Goal: Task Accomplishment & Management: Complete application form

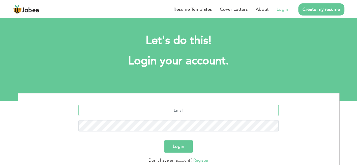
click at [176, 113] on input "text" at bounding box center [178, 110] width 200 height 11
type input "mahadshah161oo@gmail.com"
click at [164, 140] on button "Login" at bounding box center [178, 146] width 28 height 12
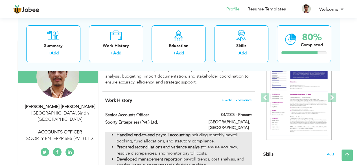
scroll to position [79, 0]
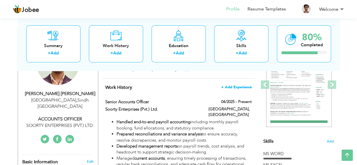
click at [235, 86] on span "+ Add Experience" at bounding box center [236, 87] width 30 height 4
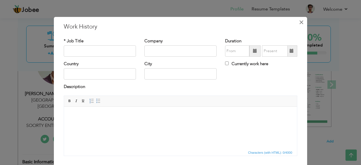
click at [299, 25] on span "×" at bounding box center [301, 22] width 5 height 10
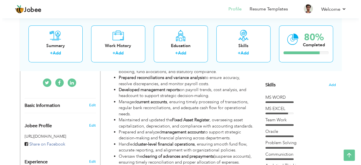
scroll to position [136, 0]
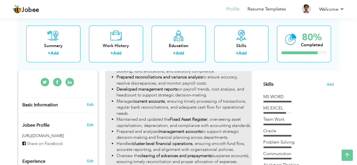
click at [186, 117] on strong "Fixed Asset Register" at bounding box center [189, 120] width 38 height 6
type input "Senior Accounts Officer"
type input "Soorty Enterprises (Pvt.) Ltd."
type input "04/2025"
type input "[GEOGRAPHIC_DATA]"
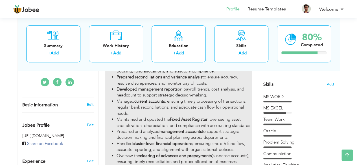
type input "[GEOGRAPHIC_DATA]"
checkbox input "true"
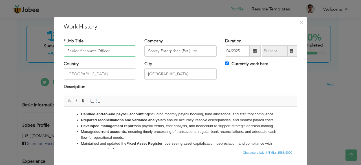
scroll to position [0, 0]
click at [82, 115] on strong "Handled end-to-end payroll accounting" at bounding box center [115, 115] width 68 height 4
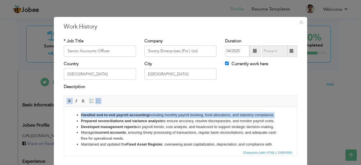
click at [82, 115] on strong "Handled end-to-end payroll accounting" at bounding box center [115, 115] width 68 height 4
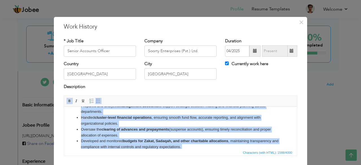
scroll to position [62, 0]
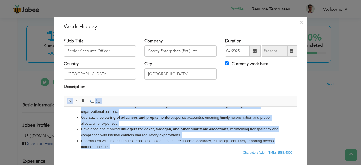
copy ul "Handled end-to-end payroll accounting including monthly payroll booking, fund a…"
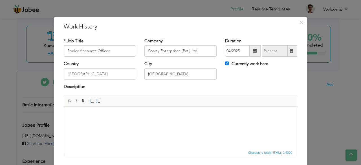
paste body
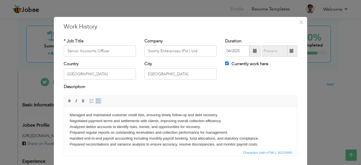
click at [97, 99] on span at bounding box center [98, 101] width 5 height 5
click at [76, 115] on p "Managed and maintained customer credit lists, ensuring timely follow-up and deb…" at bounding box center [181, 165] width 222 height 106
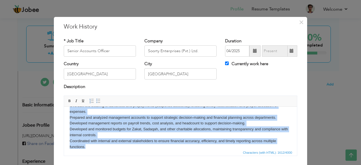
scroll to position [77, 0]
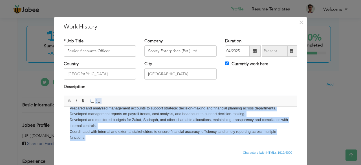
click at [96, 101] on span at bounding box center [98, 101] width 5 height 5
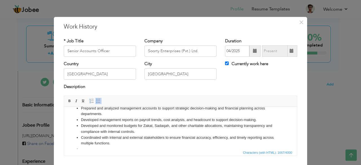
click at [103, 113] on li "Prepared and analyzed management accounts to support strategic decision-making …" at bounding box center [180, 111] width 199 height 12
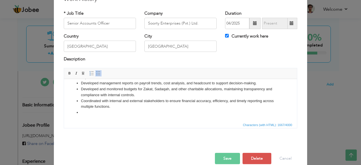
scroll to position [0, 0]
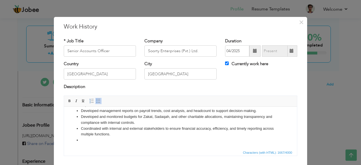
click at [139, 142] on li at bounding box center [180, 140] width 199 height 6
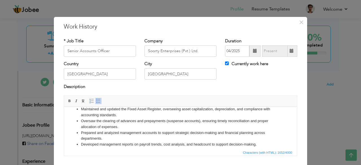
scroll to position [54, 0]
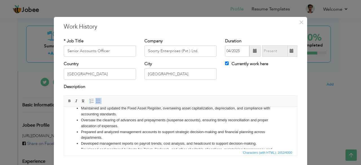
click at [76, 120] on ul "Managed and maintained customer credit lists, ensuring timely follow-up and deb…" at bounding box center [181, 113] width 222 height 111
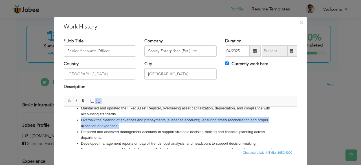
copy li "Oversaw the clearing of advances and prepayments (suspense accounts), ensuring …"
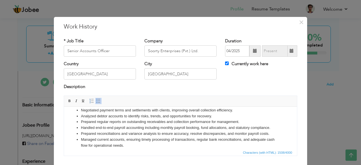
scroll to position [10, 0]
click at [249, 121] on li "Prepared regular reports on outstanding receivables and collection performance …" at bounding box center [180, 122] width 199 height 6
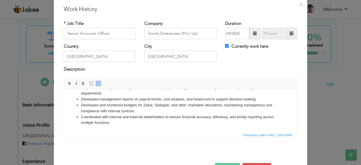
scroll to position [36, 0]
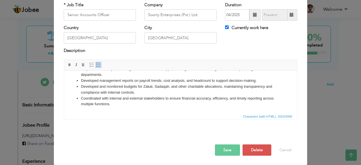
click at [223, 149] on button "Save" at bounding box center [227, 149] width 25 height 11
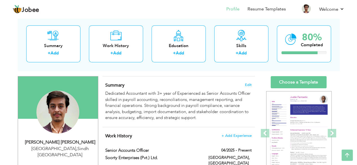
scroll to position [0, 0]
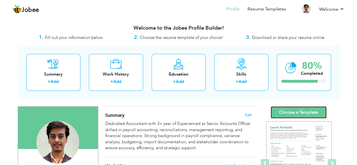
click at [278, 110] on link "Choose a Template" at bounding box center [299, 112] width 56 height 12
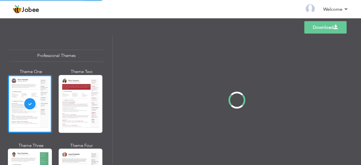
click at [71, 98] on div "Professional Themes Theme One Theme Two Theme Three Theme Four" at bounding box center [180, 100] width 361 height 130
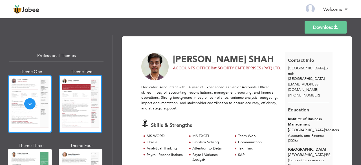
click at [74, 102] on div at bounding box center [81, 104] width 44 height 58
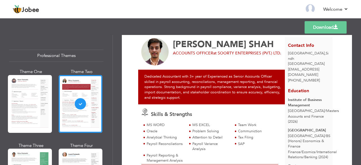
scroll to position [12, 0]
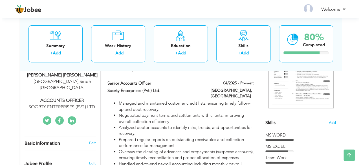
scroll to position [93, 0]
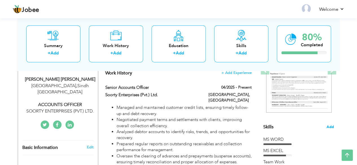
click at [332, 128] on span "Add" at bounding box center [329, 126] width 7 height 5
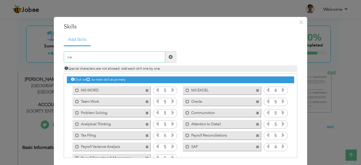
type input "n"
type input "N"
paste input "Negotiation"
type input "Negotiation"
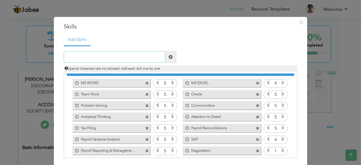
scroll to position [12, 0]
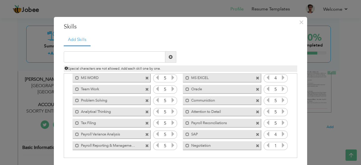
click at [281, 146] on icon at bounding box center [283, 145] width 5 height 5
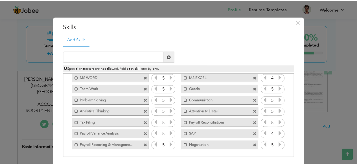
scroll to position [22, 0]
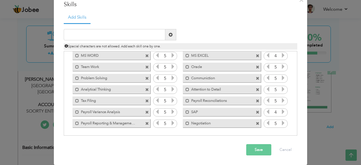
click at [257, 147] on button "Save" at bounding box center [258, 149] width 25 height 11
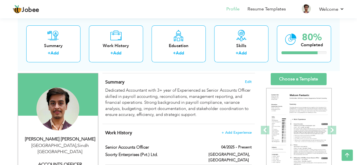
scroll to position [0, 0]
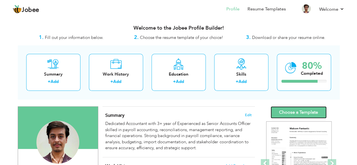
click at [297, 111] on link "Choose a Template" at bounding box center [299, 112] width 56 height 12
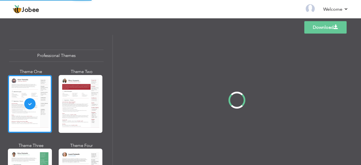
click at [78, 96] on div "Professional Themes Theme One Theme Two Theme Three Theme Four" at bounding box center [180, 100] width 361 height 130
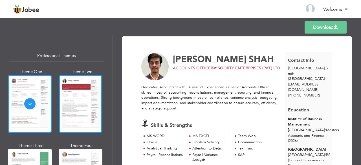
click at [75, 100] on div at bounding box center [81, 104] width 44 height 58
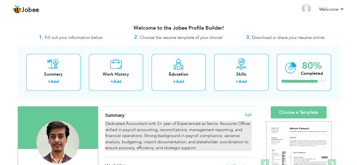
click at [166, 133] on div "Dedicated Accountant with 3+ year of Experienced as Senior Accounts Officer ski…" at bounding box center [178, 136] width 146 height 30
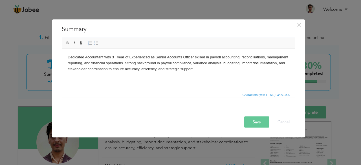
click at [71, 58] on body "Dedicated Accountant with 3+ year of Experienced as Senior Accounts Officer ski…" at bounding box center [178, 62] width 222 height 17
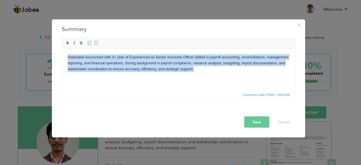
click at [71, 58] on body "Dedicated Accountant with 3+ year of Experienced as Senior Accounts Officer ski…" at bounding box center [178, 62] width 222 height 17
copy body "Dedicated Accountant with 3+ year of Experienced as Senior Accounts Officer ski…"
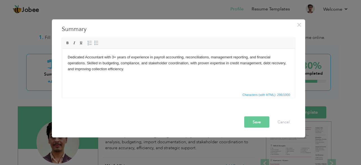
click at [256, 119] on button "Save" at bounding box center [256, 121] width 25 height 11
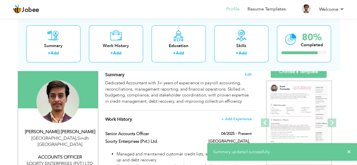
scroll to position [41, 0]
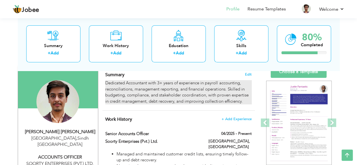
click at [218, 91] on div "Dedicated Accountant with 3+ years of experience in payroll accounting, reconci…" at bounding box center [178, 92] width 146 height 24
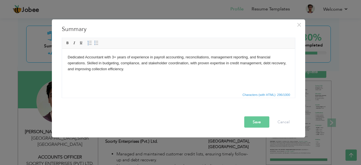
click at [155, 55] on body "Dedicated Accountant with 3+ years of experience in payroll accounting, reconci…" at bounding box center [178, 62] width 222 height 17
click at [257, 122] on button "Save" at bounding box center [256, 121] width 25 height 11
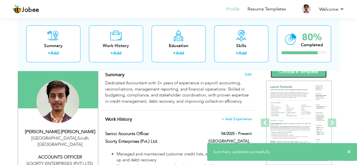
click at [289, 74] on link "Choose a Template" at bounding box center [299, 72] width 56 height 12
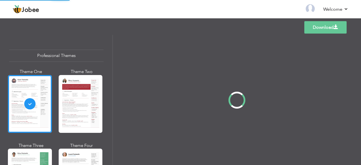
click at [76, 97] on div "Professional Themes Theme One Theme Two Theme Three Theme Four" at bounding box center [180, 100] width 361 height 130
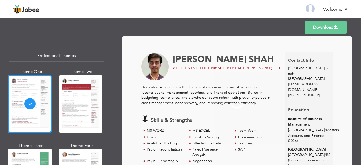
click at [76, 97] on div at bounding box center [81, 104] width 44 height 58
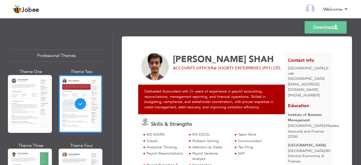
click at [317, 29] on link "Download" at bounding box center [326, 27] width 42 height 12
